Goal: Task Accomplishment & Management: Manage account settings

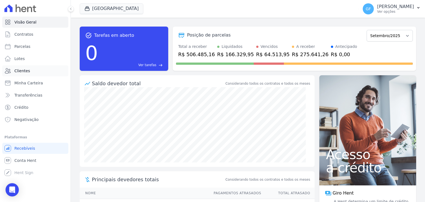
click at [21, 75] on link "Clientes" at bounding box center [35, 70] width 66 height 11
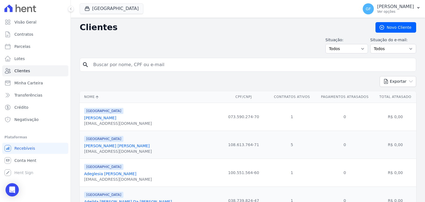
click at [119, 67] on input "search" at bounding box center [252, 64] width 324 height 11
paste input "[PERSON_NAME] [PERSON_NAME] dos [PERSON_NAME]"
type input "[PERSON_NAME] [PERSON_NAME] dos [PERSON_NAME]"
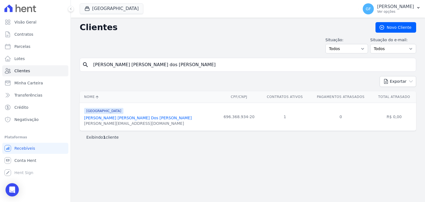
click at [73, 11] on div "[GEOGRAPHIC_DATA] Você possui apenas um empreendimento Aplicar GF [PERSON_NAME]…" at bounding box center [248, 9] width 355 height 18
click at [72, 11] on button at bounding box center [71, 9] width 6 height 6
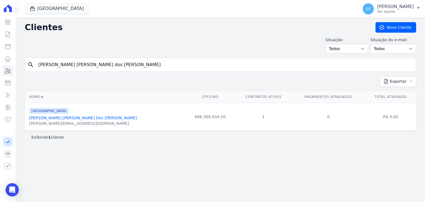
click at [43, 117] on link "[PERSON_NAME] [PERSON_NAME] Dos [PERSON_NAME]" at bounding box center [83, 118] width 108 height 4
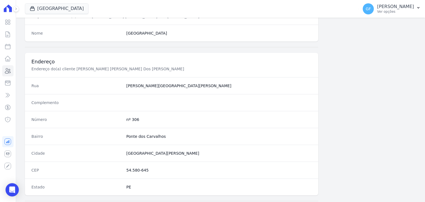
scroll to position [314, 0]
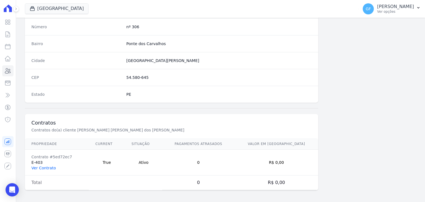
click at [47, 166] on link "Ver Contrato" at bounding box center [44, 168] width 24 height 4
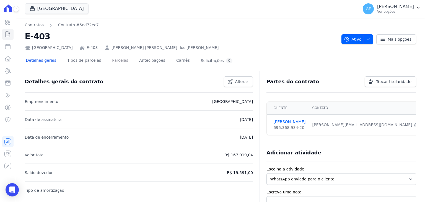
click at [111, 57] on link "Parcelas" at bounding box center [120, 61] width 18 height 15
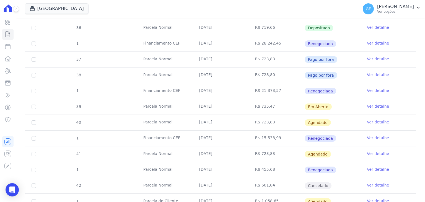
scroll to position [249, 0]
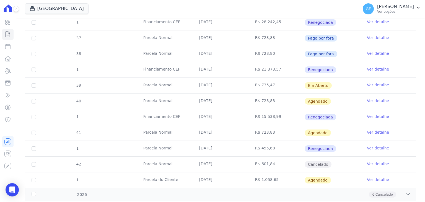
drag, startPoint x: 254, startPoint y: 69, endPoint x: 283, endPoint y: 68, distance: 29.4
click at [283, 78] on td "R$ 735,47" at bounding box center [277, 86] width 56 height 16
click at [290, 78] on td "R$ 735,47" at bounding box center [277, 86] width 56 height 16
click at [367, 82] on link "Ver detalhe" at bounding box center [378, 85] width 22 height 6
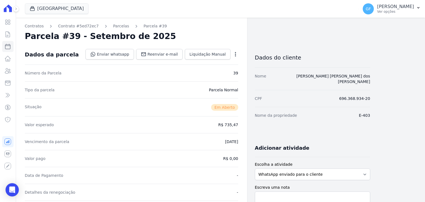
scroll to position [194, 0]
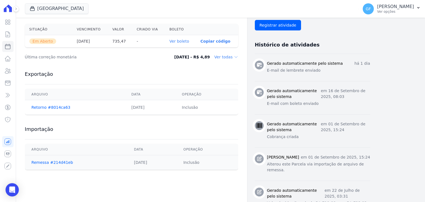
click at [183, 39] on link "Ver boleto" at bounding box center [180, 41] width 20 height 4
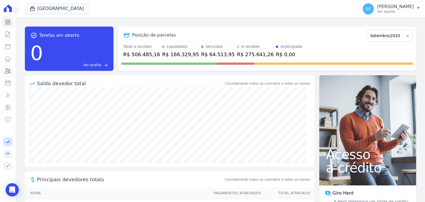
click at [5, 75] on link "Clientes" at bounding box center [7, 70] width 11 height 11
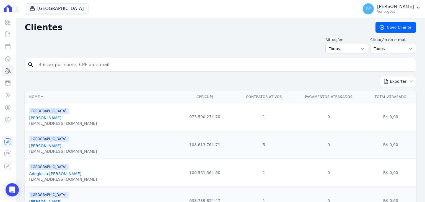
click at [54, 60] on input "search" at bounding box center [224, 64] width 379 height 11
type input "claudia patric"
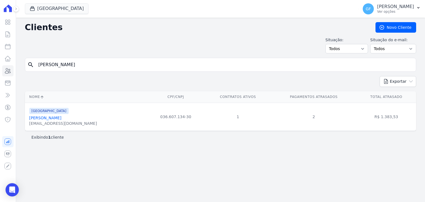
click at [52, 121] on div "claudiapcfl@gmail.com" at bounding box center [63, 124] width 68 height 6
click at [52, 119] on link "Claudia Patricia Cavalcanti Ferreira Lima" at bounding box center [45, 118] width 32 height 4
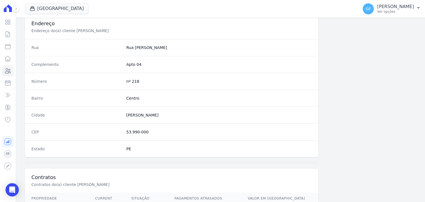
scroll to position [314, 0]
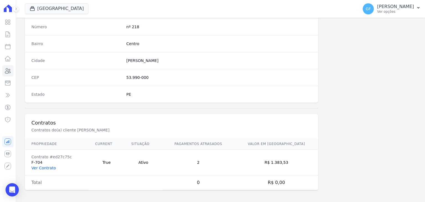
click at [42, 166] on link "Ver Contrato" at bounding box center [44, 168] width 24 height 4
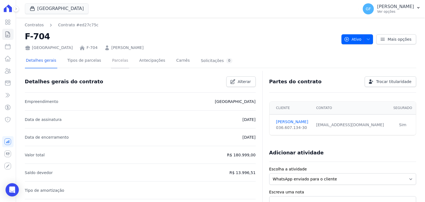
click at [111, 62] on link "Parcelas" at bounding box center [120, 61] width 18 height 15
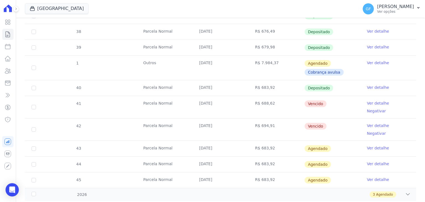
scroll to position [196, 0]
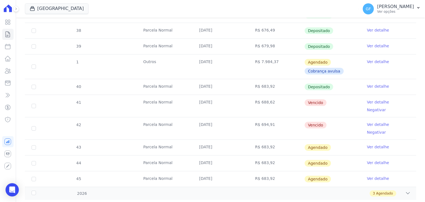
click at [367, 101] on link "Ver detalhe" at bounding box center [378, 102] width 22 height 6
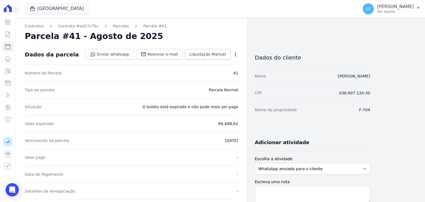
click at [215, 57] on link "Liquidação Manual" at bounding box center [208, 54] width 46 height 11
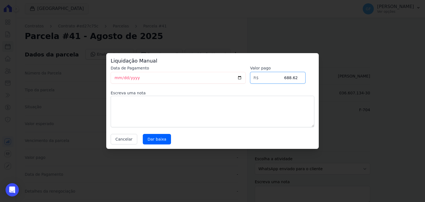
drag, startPoint x: 290, startPoint y: 80, endPoint x: 306, endPoint y: 79, distance: 16.1
click at [306, 79] on div "Data de Pagamento 2025-09-30 Valor pago R$ 688.62 Escreva uma nota Cancelar Dar…" at bounding box center [213, 104] width 204 height 79
drag, startPoint x: 286, startPoint y: 78, endPoint x: 309, endPoint y: 78, distance: 23.5
click at [309, 78] on div "Data de Pagamento 2025-09-30 Valor pago R$ 688.62 Escreva uma nota Cancelar Dar…" at bounding box center [213, 104] width 204 height 79
type input "694.91"
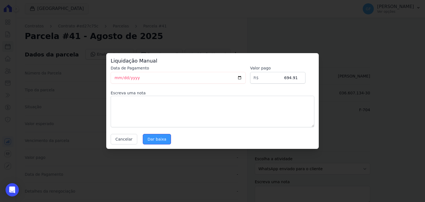
click at [152, 137] on input "Dar baixa" at bounding box center [157, 139] width 28 height 11
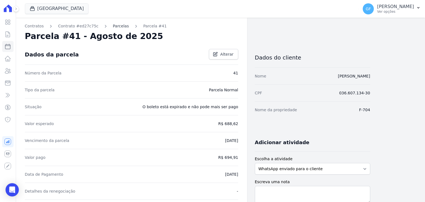
click at [113, 27] on link "Parcelas" at bounding box center [121, 26] width 16 height 6
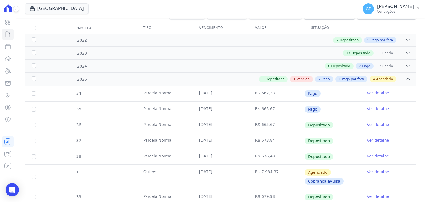
scroll to position [138, 0]
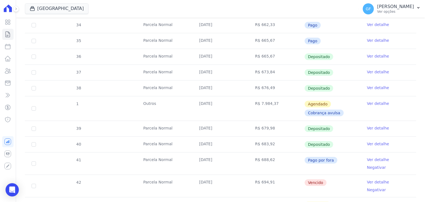
click at [369, 179] on link "Ver detalhe" at bounding box center [378, 182] width 22 height 6
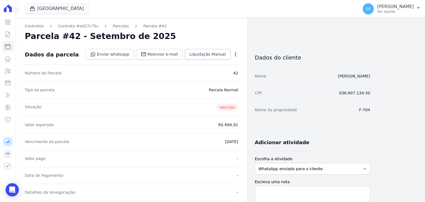
click at [215, 56] on span "Liquidação Manual" at bounding box center [208, 55] width 36 height 6
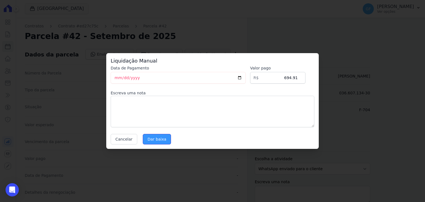
click at [153, 140] on input "Dar baixa" at bounding box center [157, 139] width 28 height 11
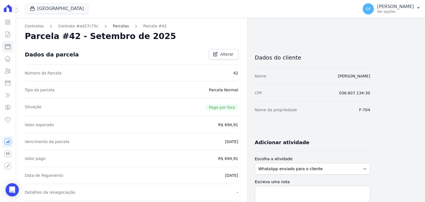
click at [113, 24] on link "Parcelas" at bounding box center [121, 26] width 16 height 6
